Goal: Information Seeking & Learning: Understand process/instructions

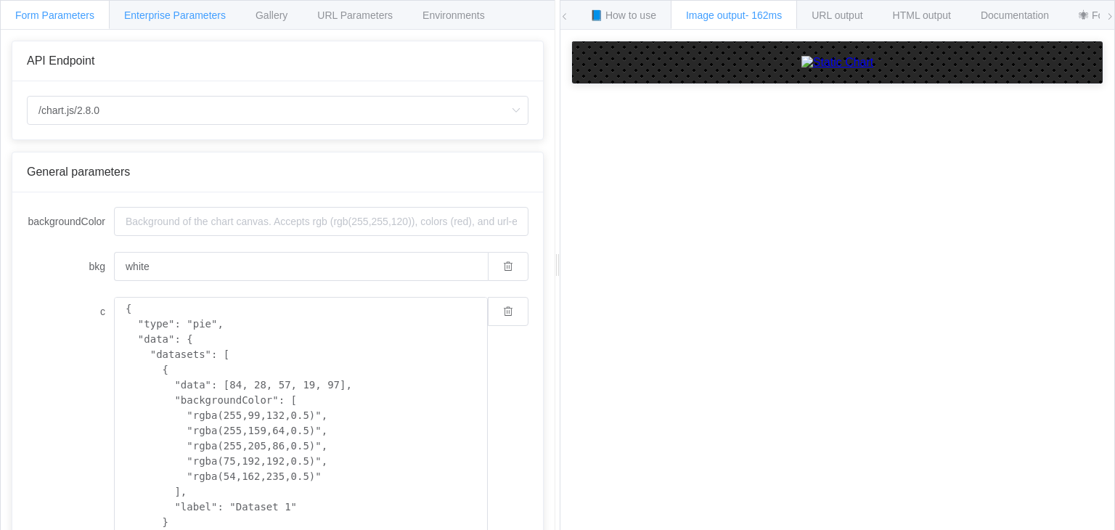
click at [208, 15] on span "Enterprise Parameters" at bounding box center [175, 15] width 102 height 12
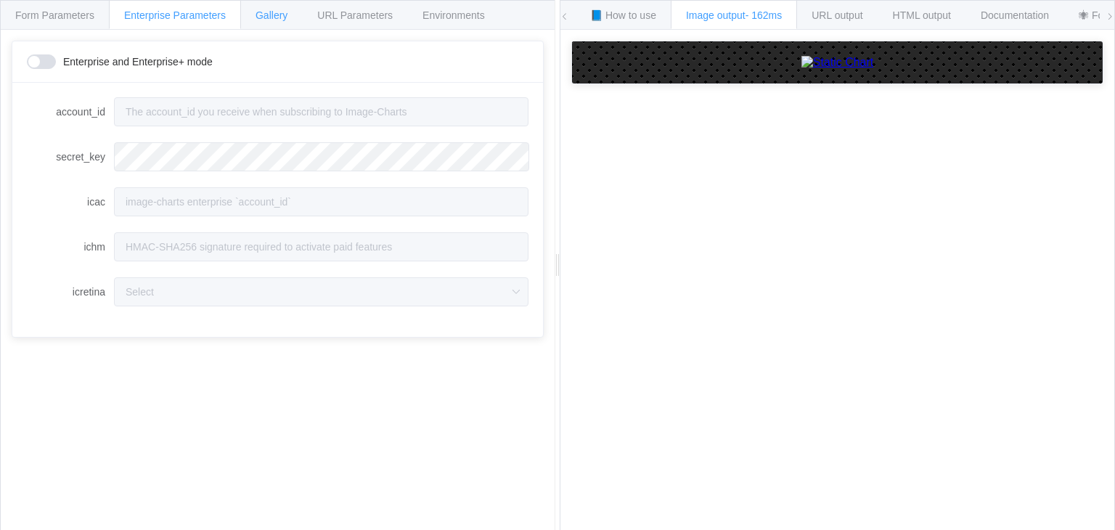
click at [296, 9] on div "Gallery" at bounding box center [271, 14] width 62 height 29
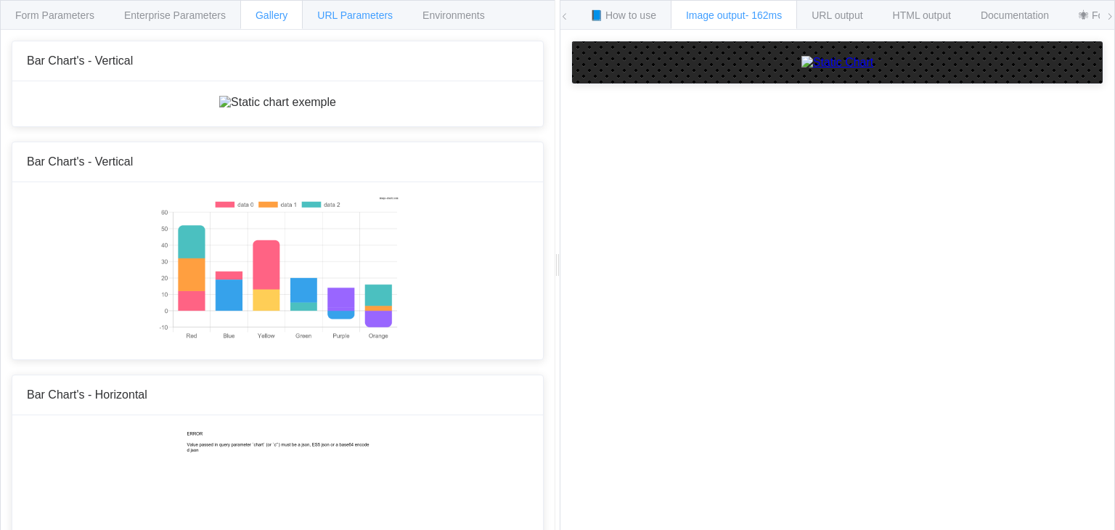
click at [330, 10] on span "URL Parameters" at bounding box center [355, 15] width 76 height 12
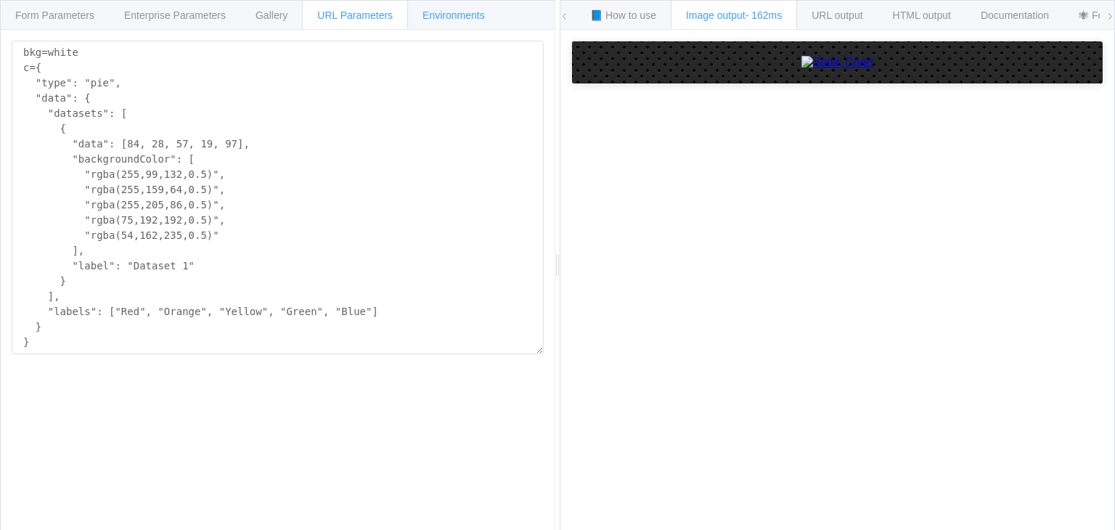
click at [433, 10] on span "Environments" at bounding box center [454, 15] width 62 height 12
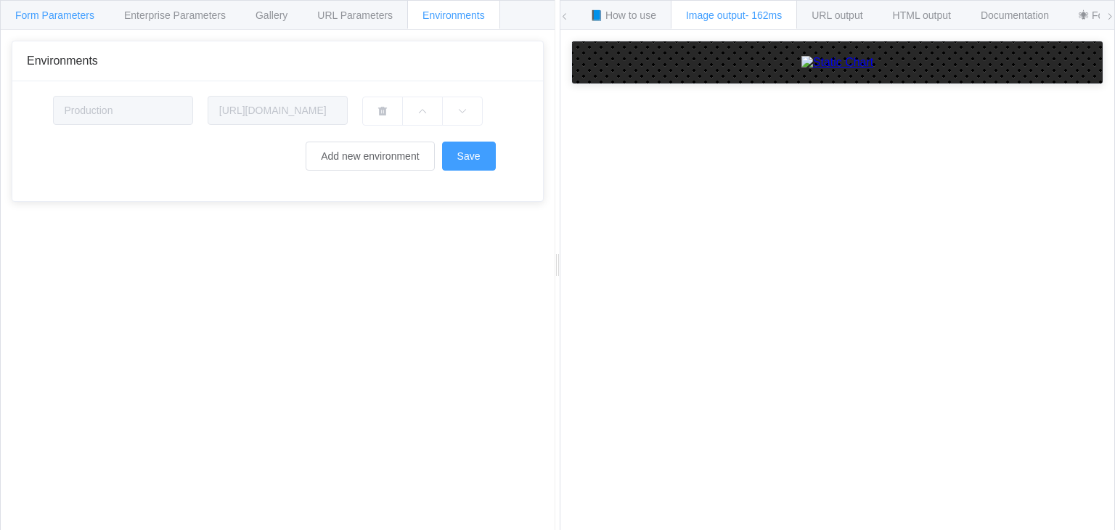
click at [81, 23] on div "Form Parameters" at bounding box center [55, 14] width 110 height 29
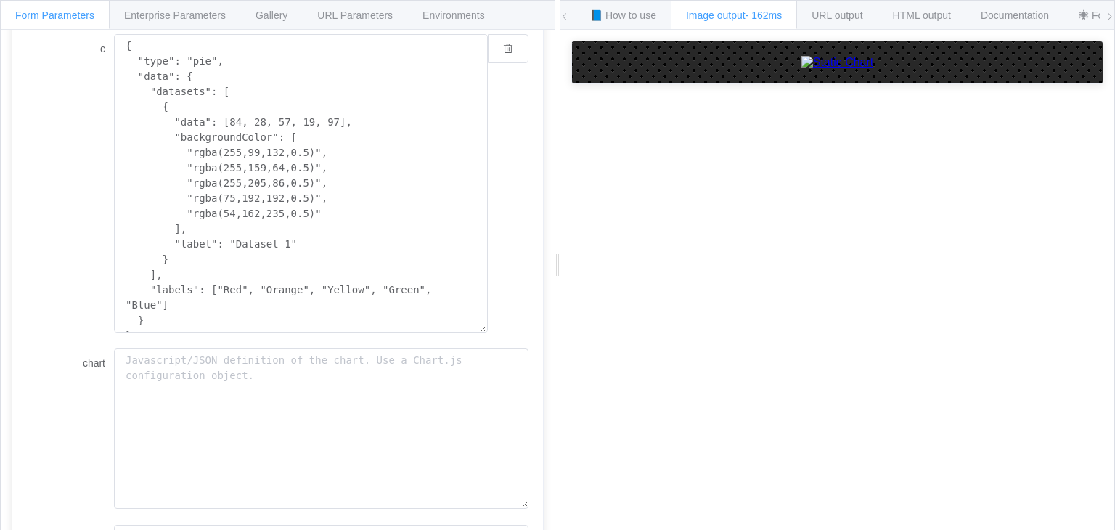
scroll to position [396, 0]
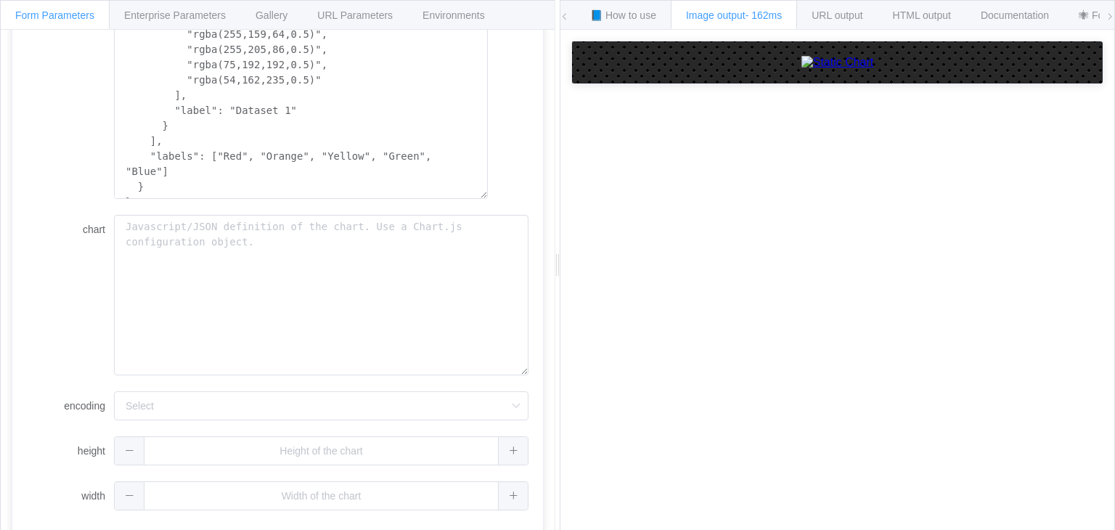
click at [342, 428] on form "backgroundColor bkg white c { "type": "pie", "data": { "datasets": [ { "data": …" at bounding box center [278, 160] width 502 height 700
click at [346, 413] on input "encoding" at bounding box center [321, 405] width 415 height 29
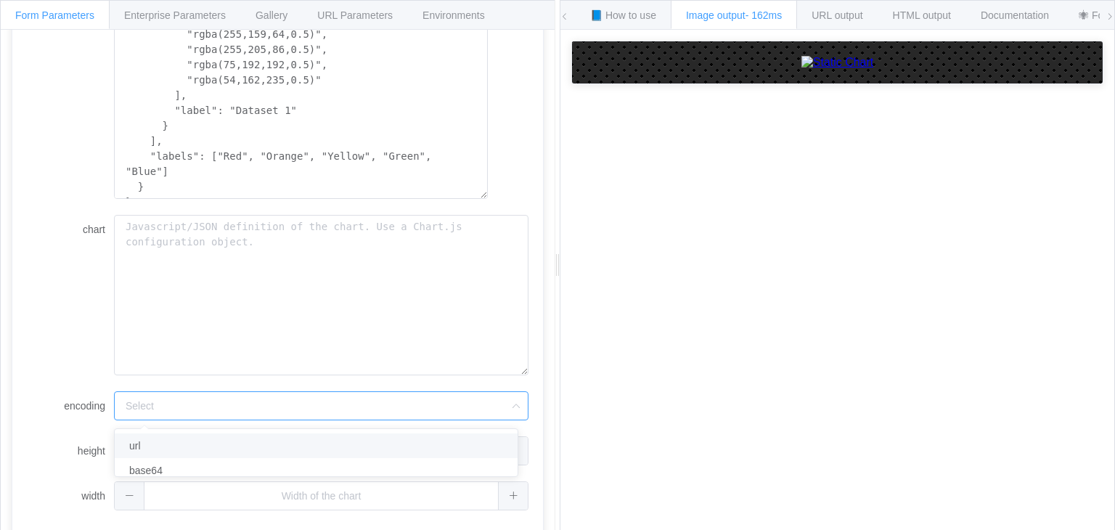
click at [328, 441] on li "url" at bounding box center [322, 445] width 414 height 25
type input "url"
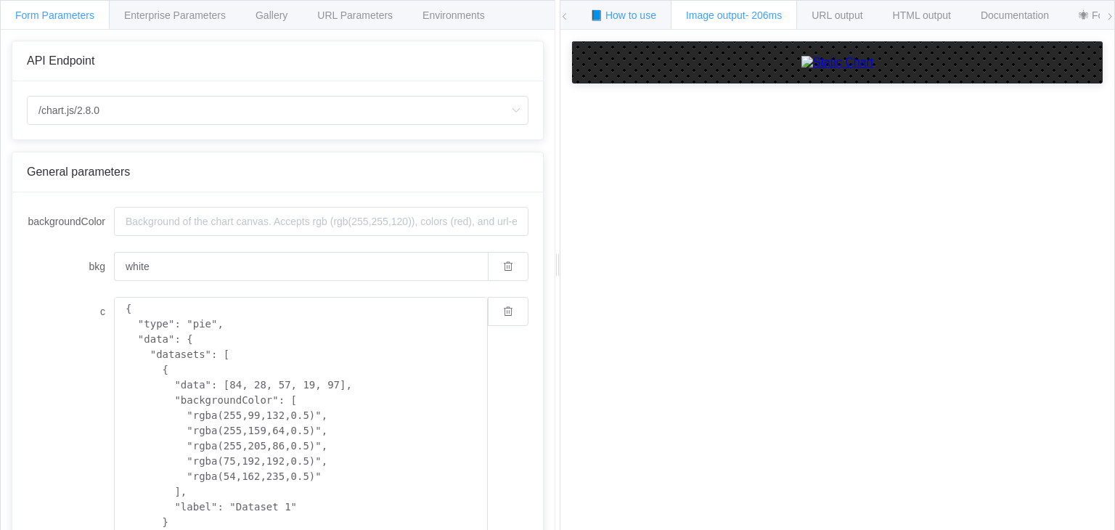
click at [618, 4] on div "📘 How to use" at bounding box center [623, 14] width 97 height 29
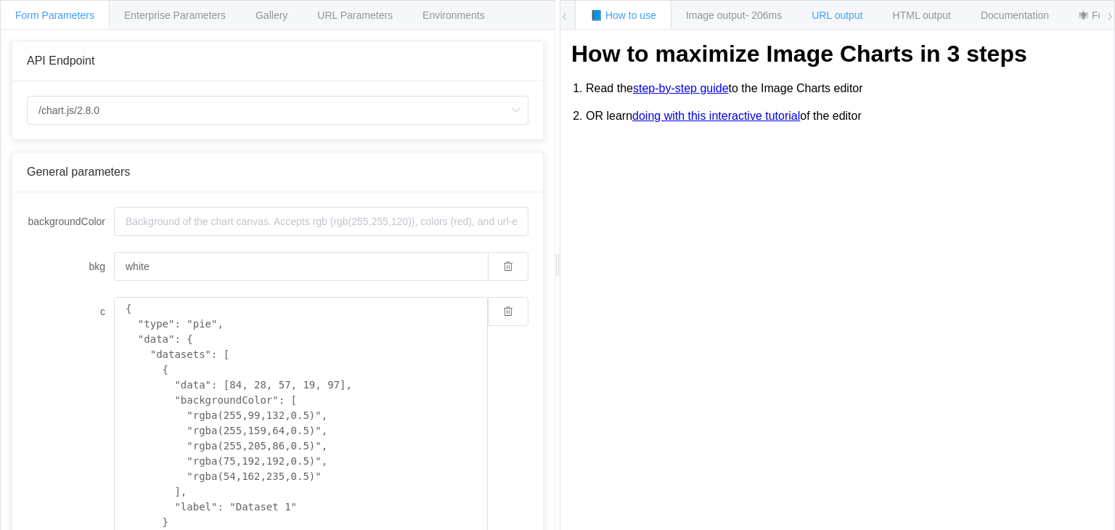
click at [857, 14] on span "URL output" at bounding box center [837, 15] width 51 height 12
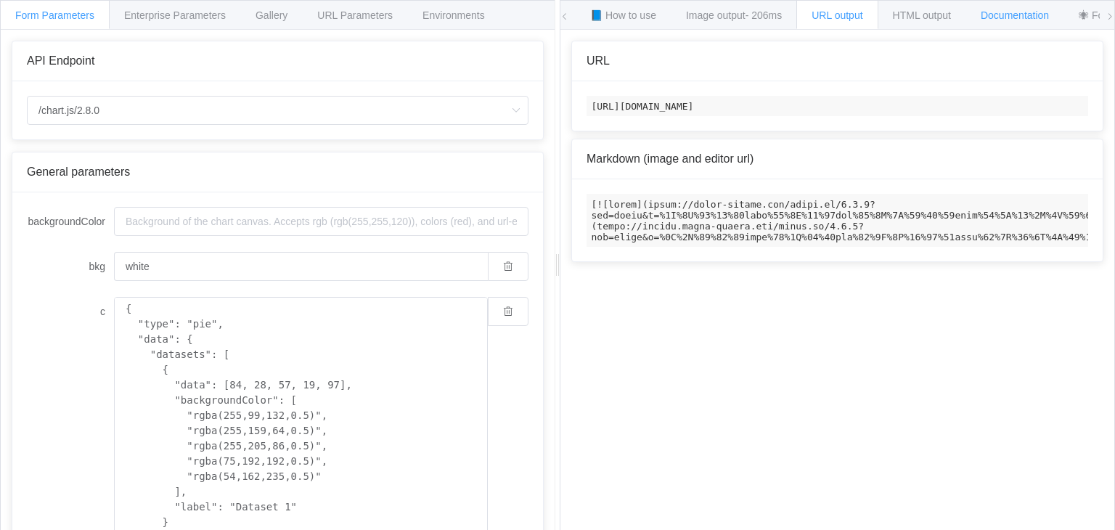
click at [1017, 11] on span "Documentation" at bounding box center [1015, 15] width 68 height 12
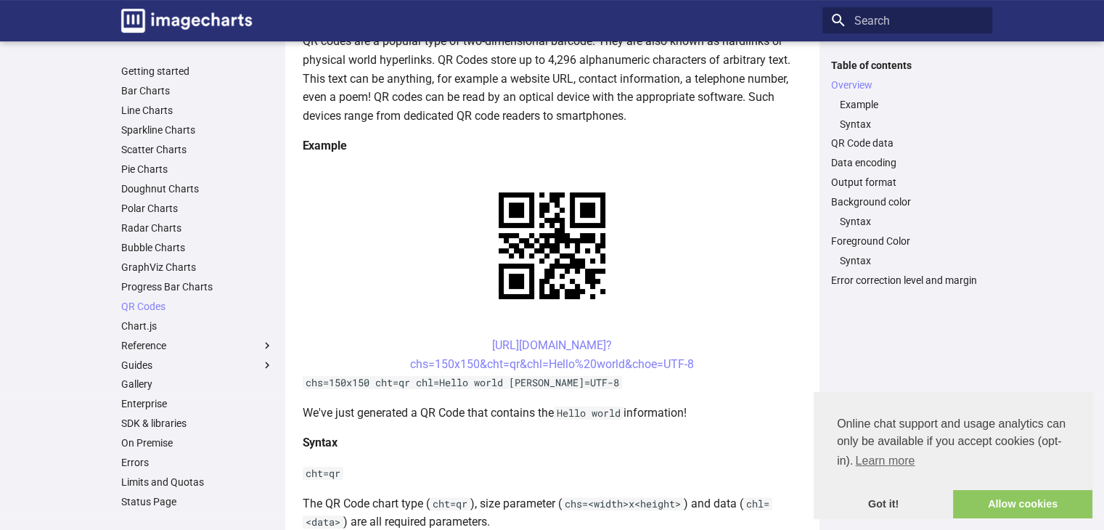
scroll to position [206, 0]
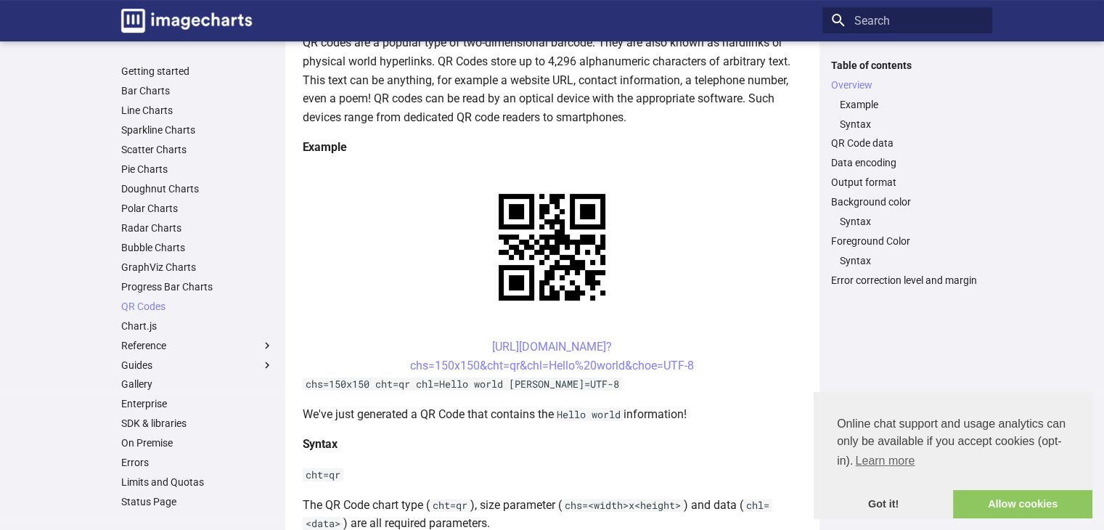
drag, startPoint x: 463, startPoint y: 341, endPoint x: 704, endPoint y: 360, distance: 241.1
click at [704, 360] on center "https://image-charts.com/chart? chs=150x150&cht=qr&chl=Hello%20world&choe=UTF-8" at bounding box center [553, 356] width 500 height 37
copy link "https://image-charts.com/chart? chs=150x150&cht=qr&chl=Hello%20world&choe=UTF-8"
